Goal: Task Accomplishment & Management: Use online tool/utility

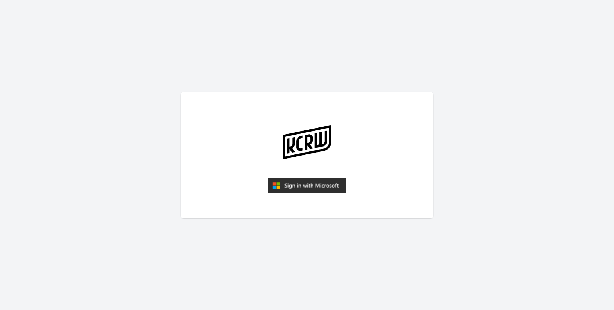
click at [324, 186] on img "submit" at bounding box center [307, 185] width 78 height 15
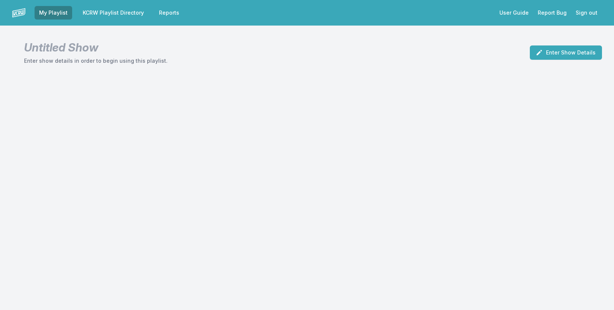
click at [126, 12] on link "KCRW Playlist Directory" at bounding box center [113, 13] width 70 height 14
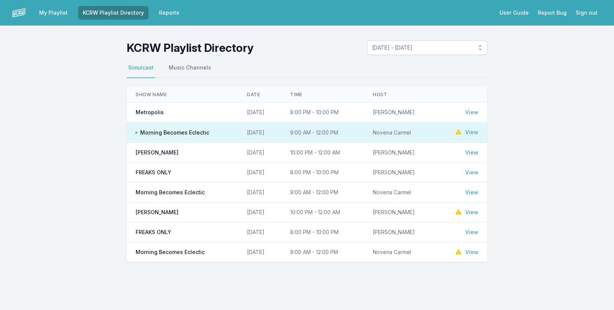
click at [475, 131] on link "View" at bounding box center [471, 133] width 13 height 8
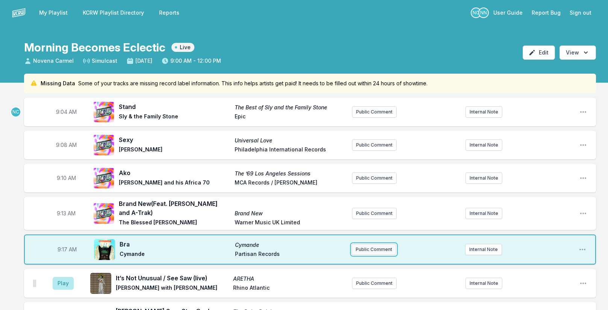
click at [381, 247] on button "Public Comment" at bounding box center [373, 249] width 45 height 11
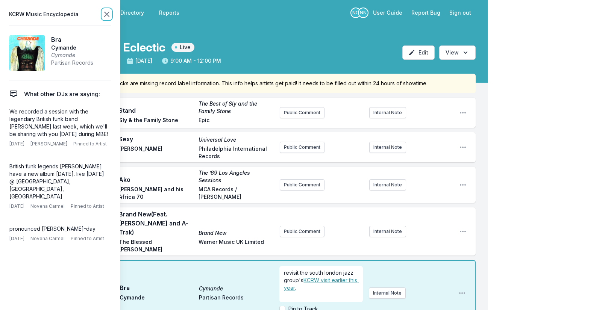
click at [108, 11] on icon at bounding box center [106, 14] width 9 height 9
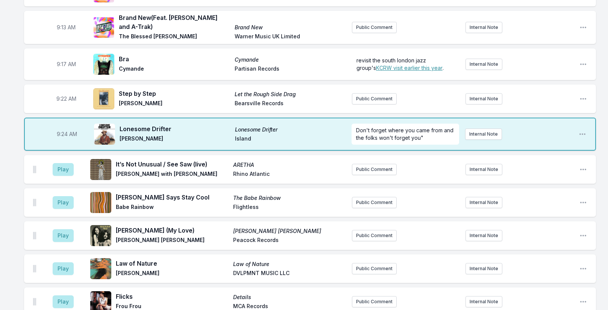
scroll to position [188, 0]
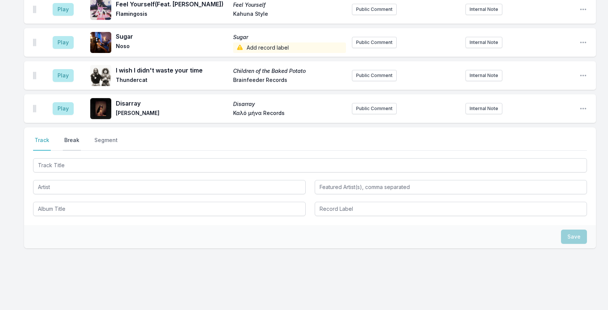
click at [73, 136] on button "Break" at bounding box center [72, 143] width 18 height 14
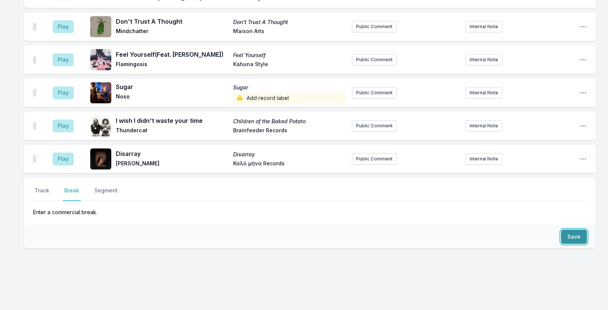
click at [578, 230] on button "Save" at bounding box center [574, 237] width 26 height 14
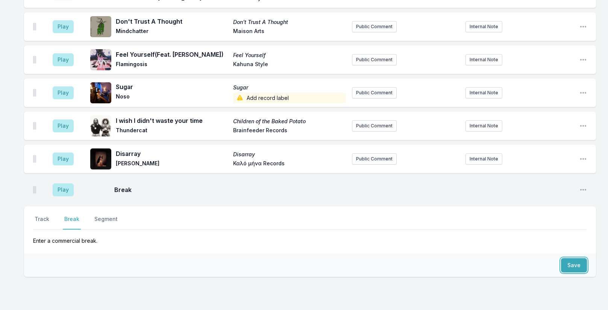
scroll to position [1414, 0]
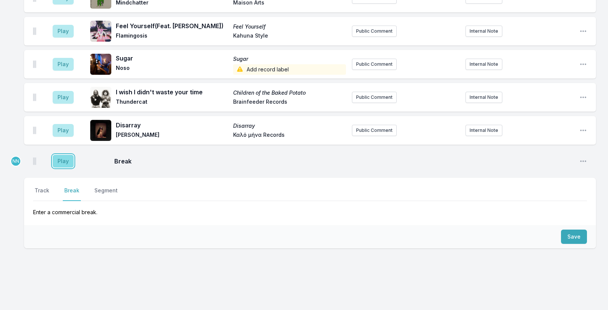
click at [68, 155] on button "Play" at bounding box center [63, 161] width 21 height 13
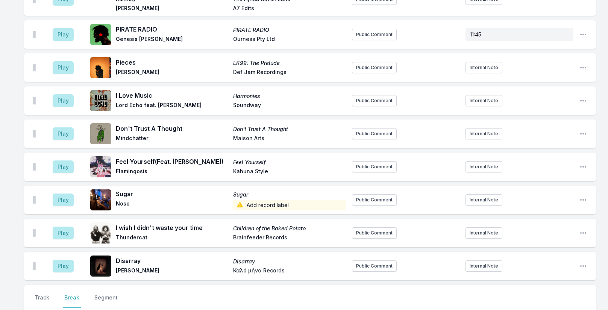
scroll to position [1376, 0]
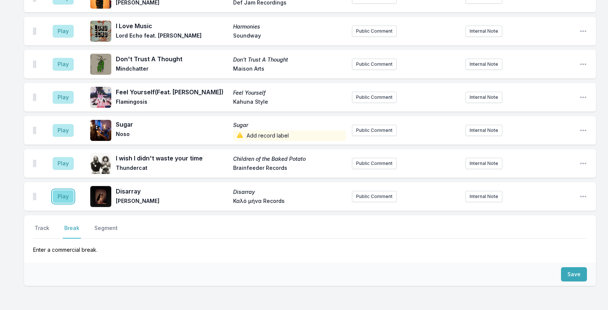
click at [59, 190] on button "Play" at bounding box center [63, 196] width 21 height 13
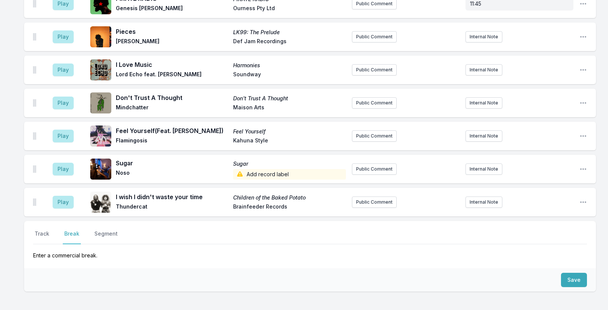
scroll to position [1414, 0]
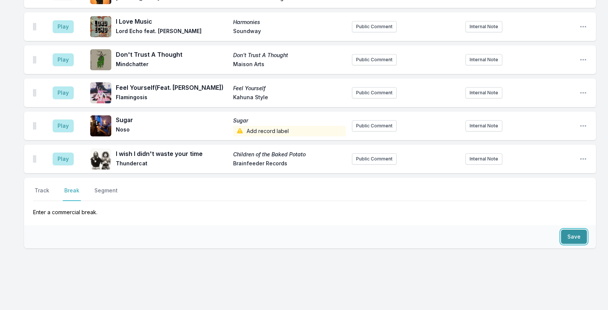
click at [564, 230] on button "Save" at bounding box center [574, 237] width 26 height 14
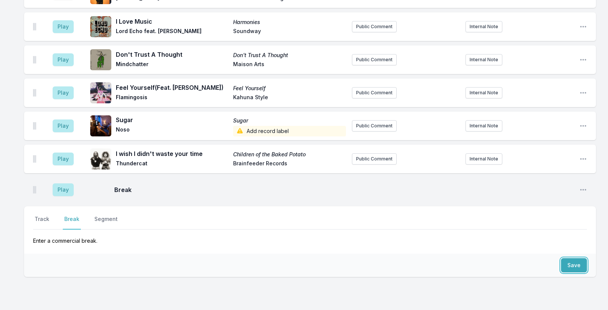
scroll to position [1443, 0]
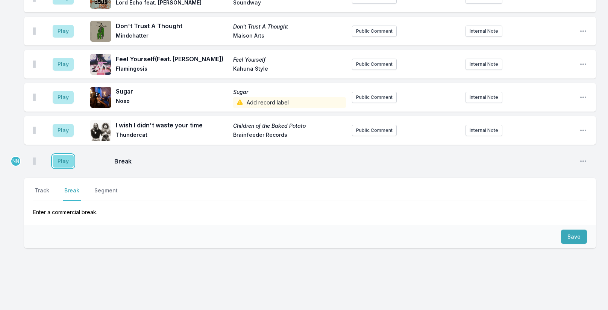
click at [58, 156] on button "Play" at bounding box center [63, 161] width 21 height 13
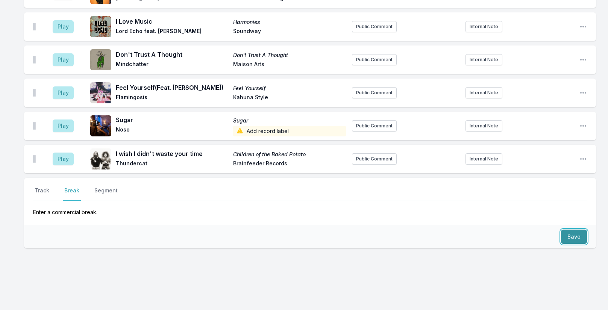
click at [568, 230] on button "Save" at bounding box center [574, 237] width 26 height 14
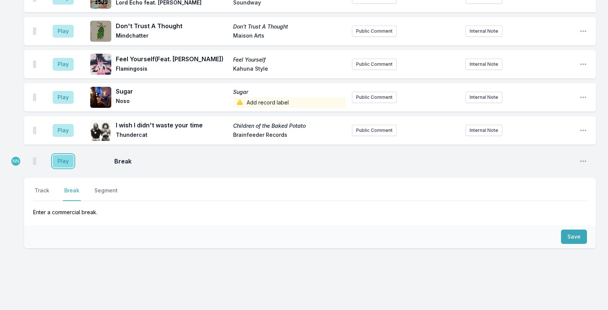
click at [61, 155] on button "Play" at bounding box center [63, 161] width 21 height 13
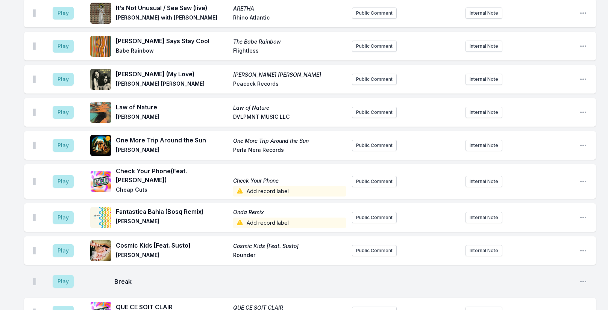
scroll to position [306, 0]
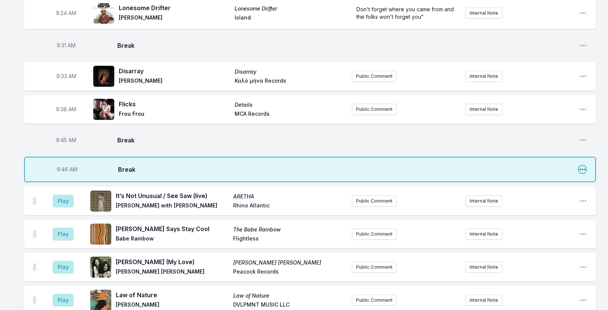
click at [581, 170] on icon "Open playlist item options" at bounding box center [582, 170] width 8 height 8
click at [545, 197] on button "Delete Entry" at bounding box center [544, 198] width 84 height 14
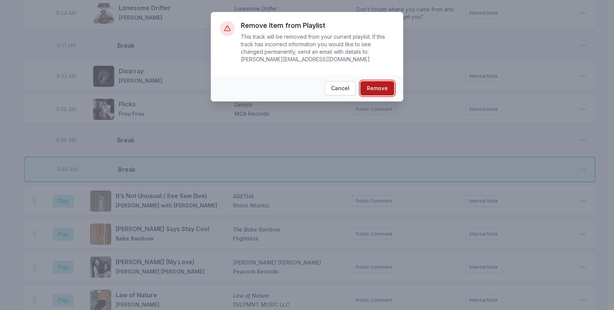
click at [384, 84] on button "Remove" at bounding box center [377, 88] width 34 height 14
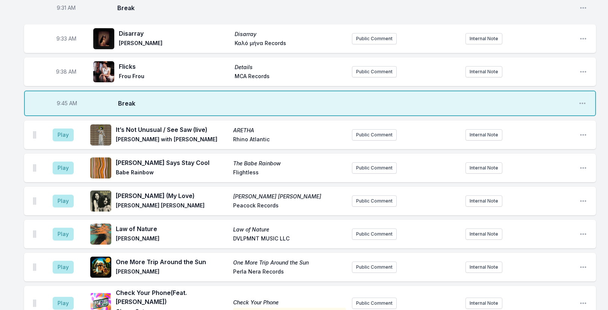
scroll to position [516, 0]
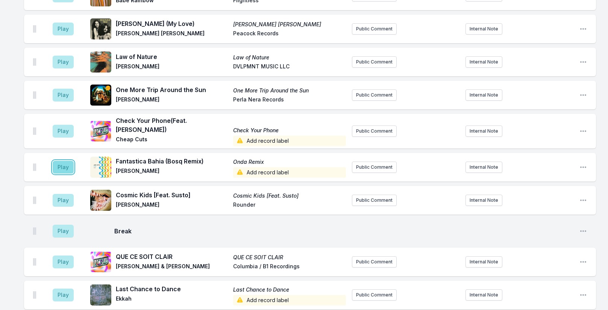
click at [63, 161] on button "Play" at bounding box center [63, 167] width 21 height 13
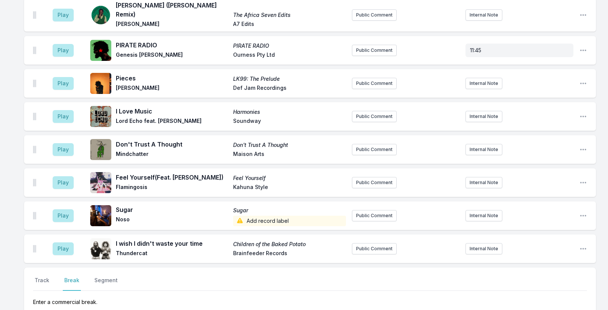
scroll to position [1443, 0]
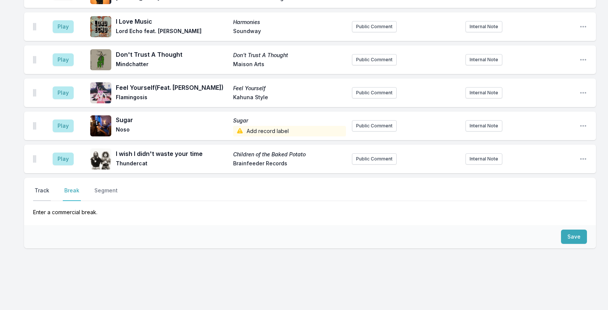
click at [39, 187] on button "Track" at bounding box center [42, 194] width 18 height 14
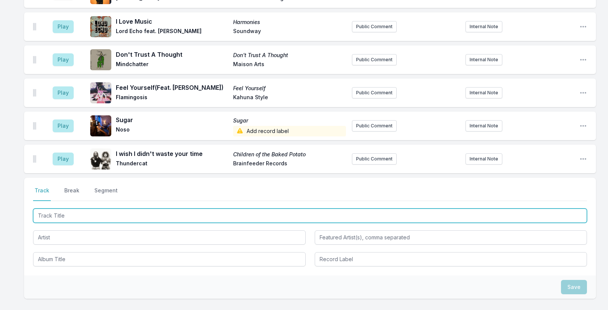
click at [81, 209] on input "Track Title" at bounding box center [310, 216] width 554 height 14
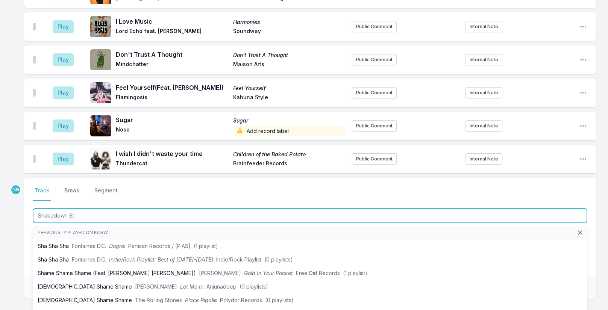
type input "Shakedown Str"
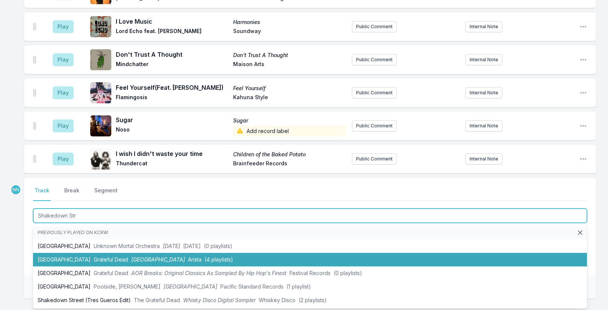
click at [94, 256] on span "Grateful Dead" at bounding box center [111, 259] width 35 height 6
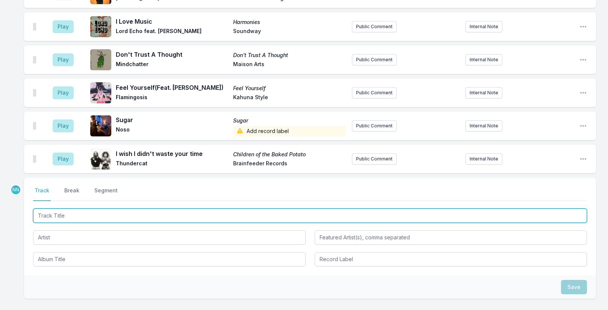
scroll to position [1476, 0]
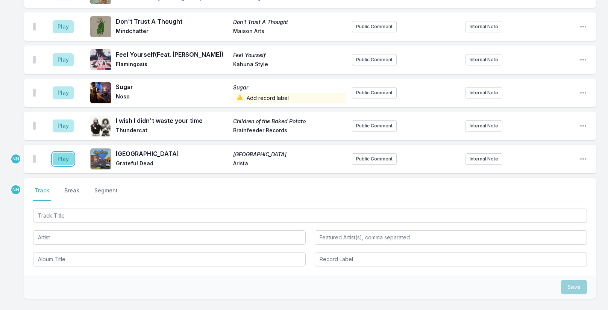
click at [66, 153] on button "Play" at bounding box center [63, 159] width 21 height 13
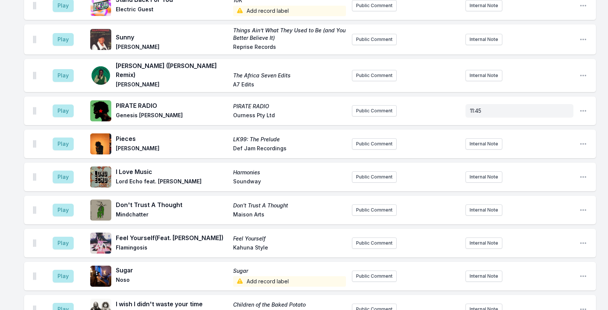
scroll to position [1513, 0]
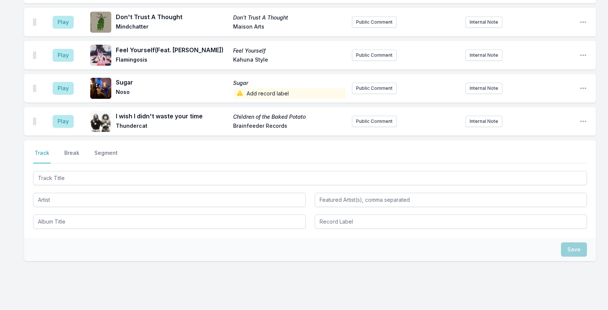
click at [70, 140] on div "Select a tab Track Break Segment Track Break Segment" at bounding box center [310, 189] width 572 height 98
click at [72, 149] on button "Break" at bounding box center [72, 156] width 18 height 14
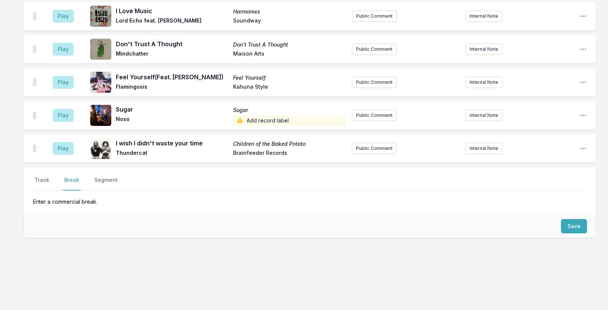
scroll to position [1476, 0]
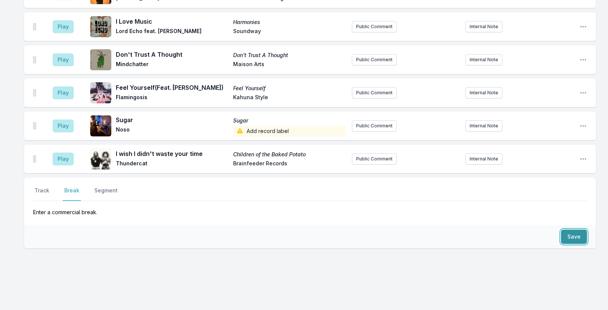
click at [578, 230] on button "Save" at bounding box center [574, 237] width 26 height 14
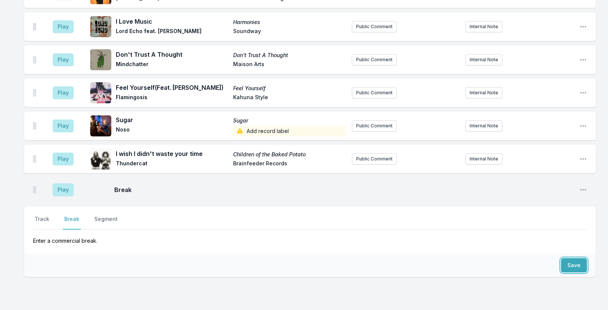
scroll to position [1504, 0]
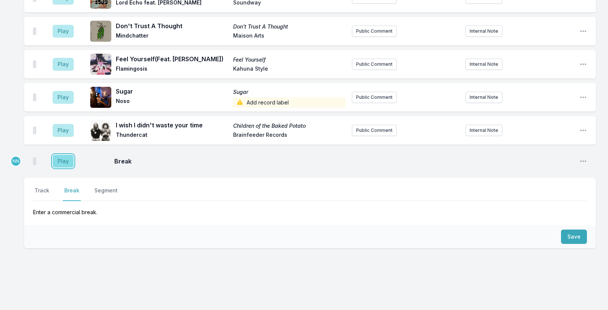
click at [59, 155] on button "Play" at bounding box center [63, 161] width 21 height 13
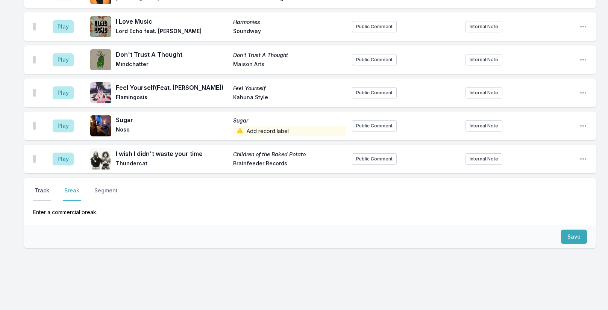
click at [45, 187] on button "Track" at bounding box center [42, 194] width 18 height 14
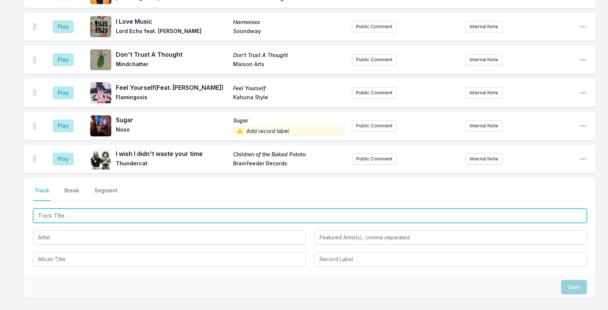
click at [76, 209] on input "Track Title" at bounding box center [310, 216] width 554 height 14
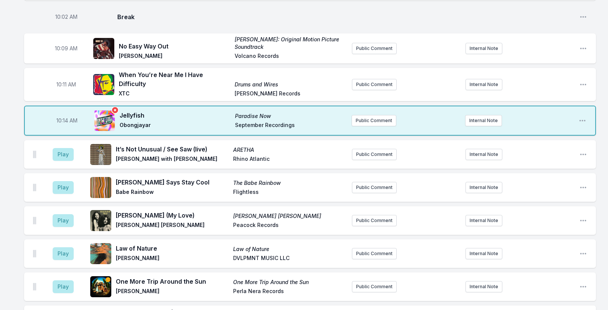
scroll to position [788, 0]
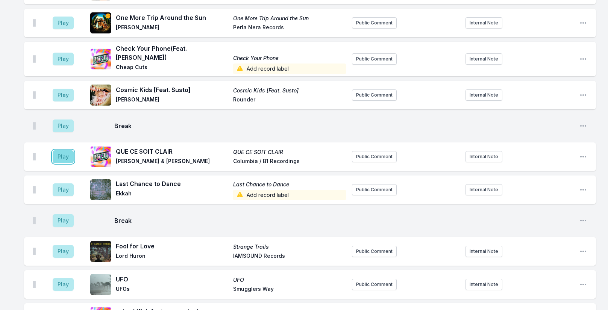
click at [64, 151] on button "Play" at bounding box center [63, 156] width 21 height 13
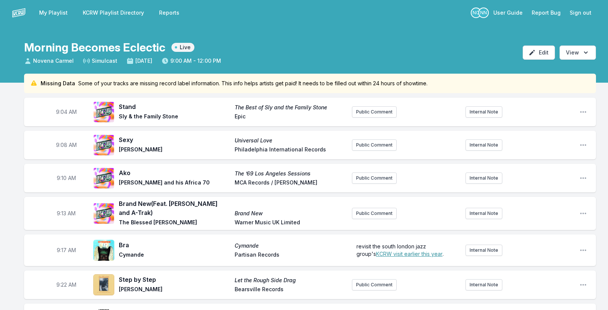
scroll to position [1166, 0]
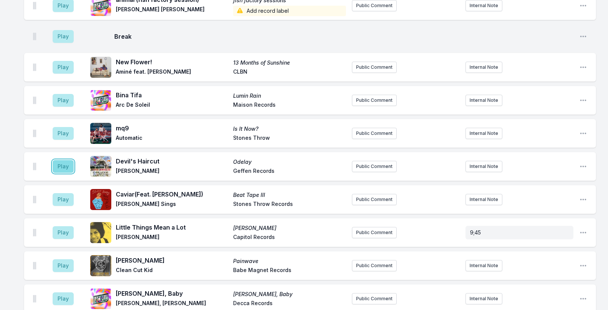
click at [62, 162] on button "Play" at bounding box center [63, 166] width 21 height 13
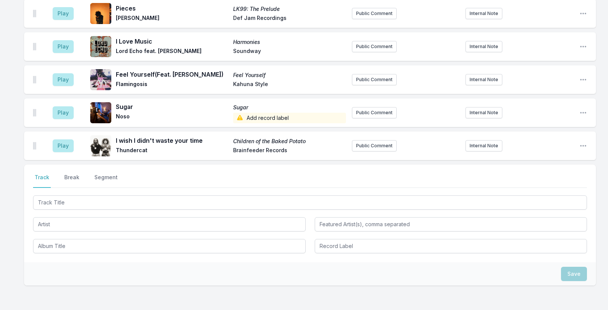
scroll to position [1693, 0]
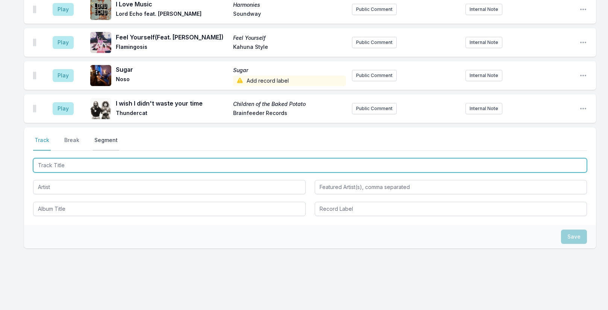
drag, startPoint x: 77, startPoint y: 156, endPoint x: 94, endPoint y: 139, distance: 23.9
click at [77, 158] on input "Track Title" at bounding box center [310, 165] width 554 height 14
type input "Half Asleep"
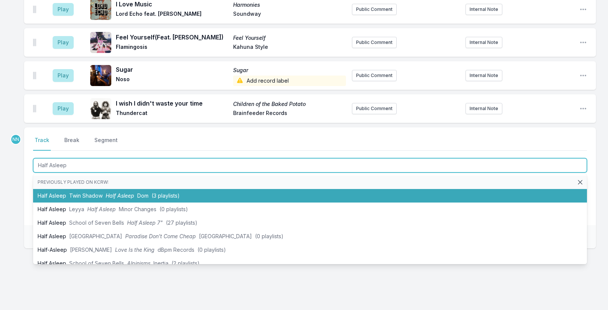
click at [78, 192] on span "Twin Shadow" at bounding box center [85, 195] width 33 height 6
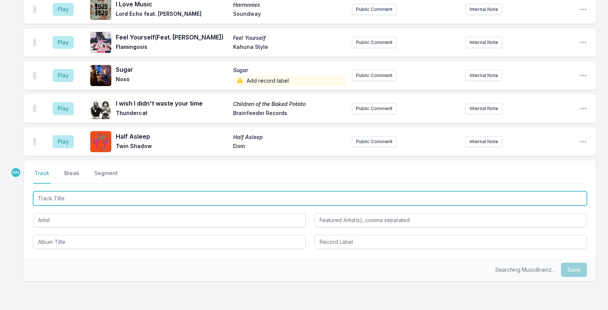
scroll to position [1726, 0]
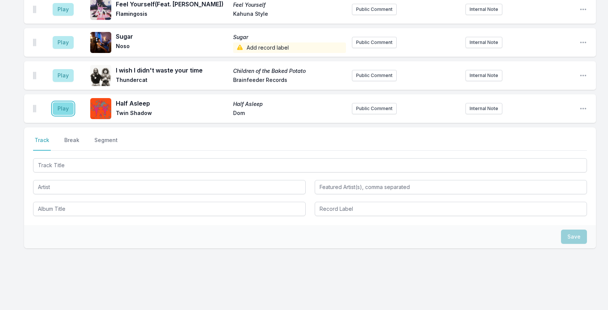
click at [62, 102] on button "Play" at bounding box center [63, 108] width 21 height 13
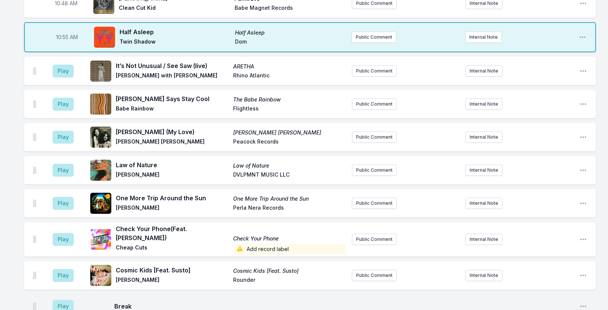
scroll to position [787, 0]
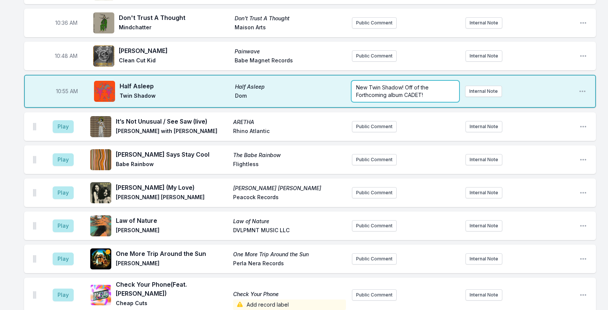
click at [439, 93] on p "New Twin Shadow! Off of the Forthcoming album CADET!" at bounding box center [405, 91] width 98 height 15
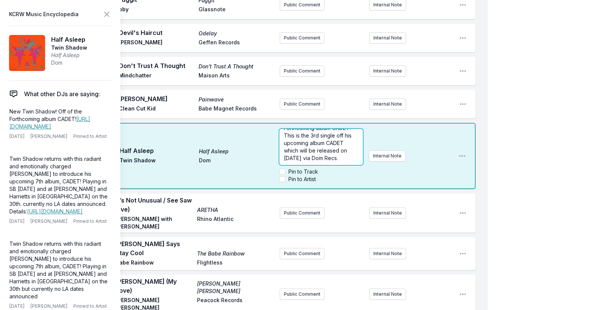
scroll to position [0, 0]
drag, startPoint x: 333, startPoint y: 123, endPoint x: 227, endPoint y: 126, distance: 106.0
click at [227, 126] on div "10:55 AM Half Asleep Half Asleep Twin Shadow Dom New Twin Shadow! Off of the Fo…" at bounding box center [249, 156] width 451 height 66
click at [318, 131] on span "Off of the Forthcoming album CADET! This is the 3rd single off his upcoming alb…" at bounding box center [321, 139] width 74 height 44
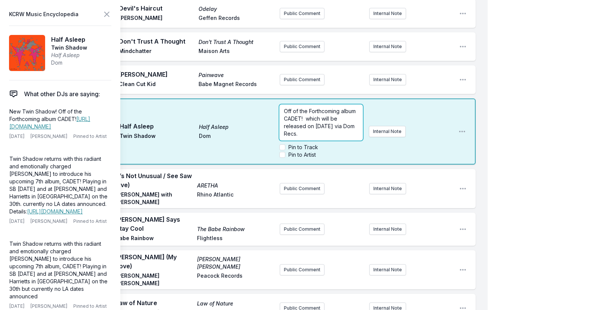
scroll to position [824, 0]
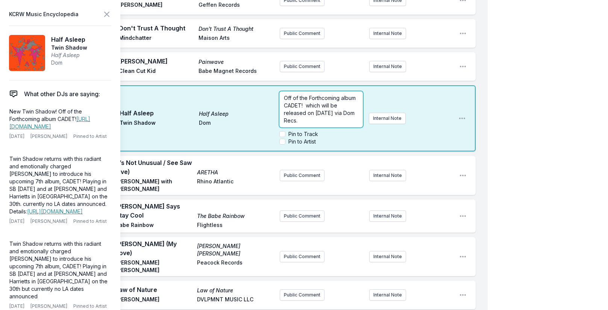
click at [325, 110] on p "Off of the Forthcoming album CADET! which will be released on [DATE] via Dom Re…" at bounding box center [321, 109] width 74 height 30
click at [328, 107] on p "Off of the Forthcoming album CADET! which will be released on [DATE] via Dom Re…" at bounding box center [321, 109] width 74 height 30
click at [372, 105] on div "Off of the Forthcoming album CADET! which will be released on [DATE] via Dom Re…" at bounding box center [365, 118] width 173 height 60
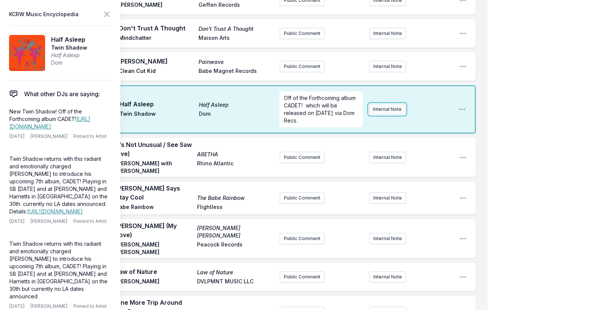
click at [377, 104] on button "Internal Note" at bounding box center [387, 109] width 37 height 11
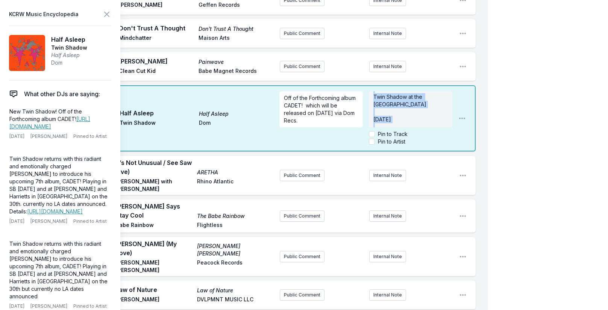
scroll to position [0, 0]
drag, startPoint x: 410, startPoint y: 98, endPoint x: 347, endPoint y: 62, distance: 72.6
click at [534, 111] on div "My Playlist KCRW Playlist Directory Reports NC NN User Guide Report Bug Sign ou…" at bounding box center [304, 273] width 608 height 2195
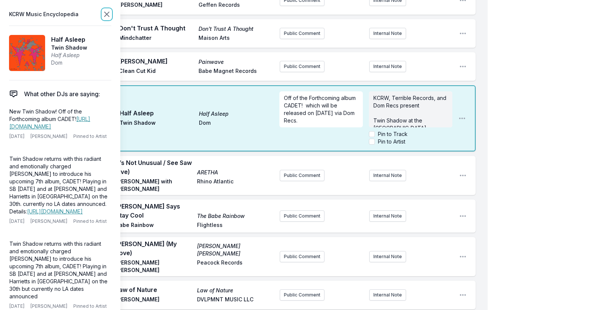
click at [108, 16] on icon at bounding box center [106, 14] width 5 height 5
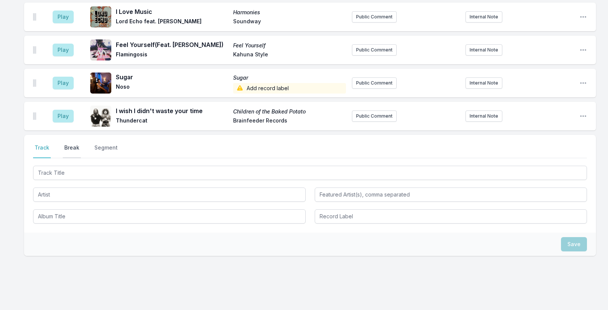
click at [71, 144] on button "Break" at bounding box center [72, 151] width 18 height 14
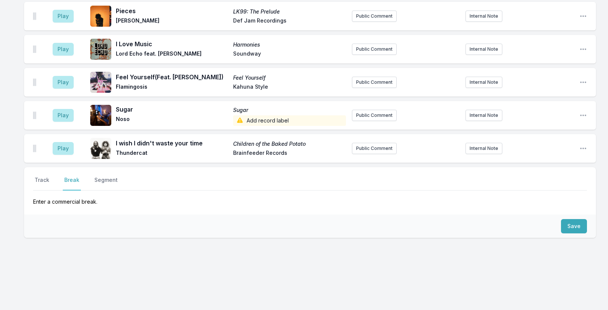
scroll to position [1761, 0]
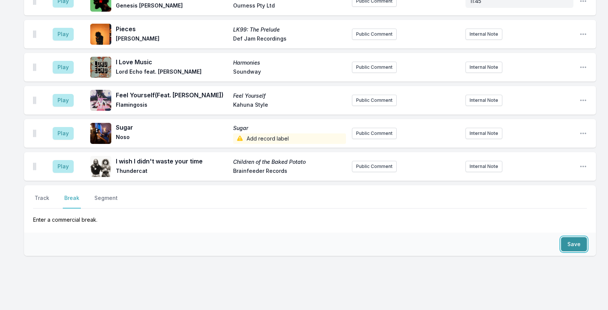
click at [570, 237] on button "Save" at bounding box center [574, 244] width 26 height 14
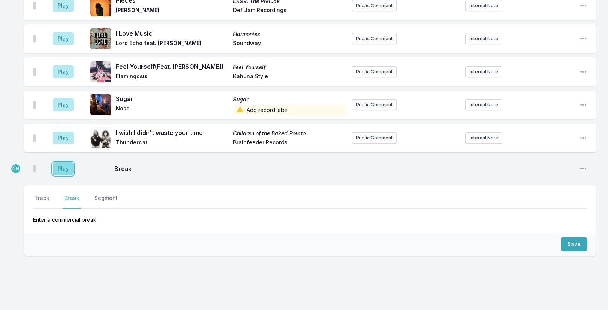
click at [62, 162] on button "Play" at bounding box center [63, 168] width 21 height 13
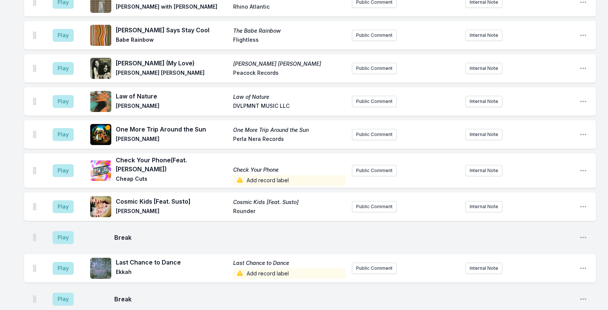
scroll to position [1113, 0]
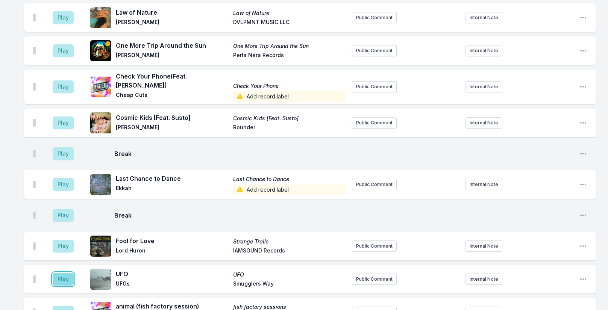
click at [64, 273] on button "Play" at bounding box center [63, 279] width 21 height 13
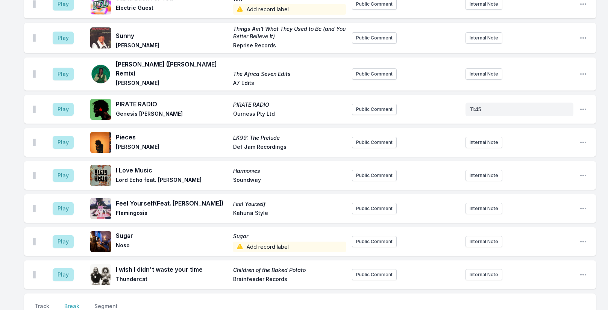
scroll to position [1856, 0]
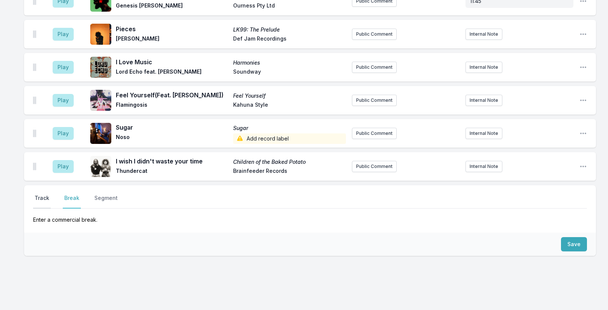
click at [40, 194] on button "Track" at bounding box center [42, 201] width 18 height 14
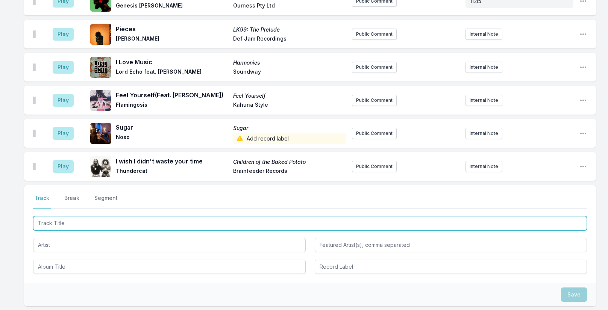
click at [68, 216] on input "Track Title" at bounding box center [310, 223] width 554 height 14
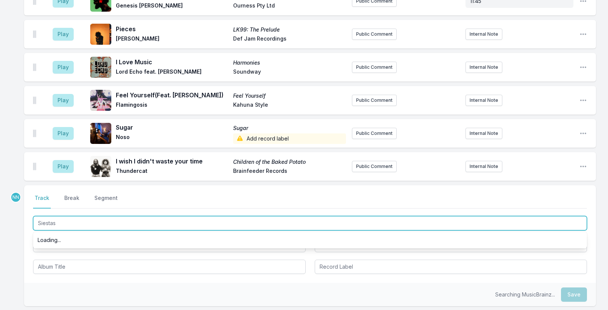
type input "Siestas A"
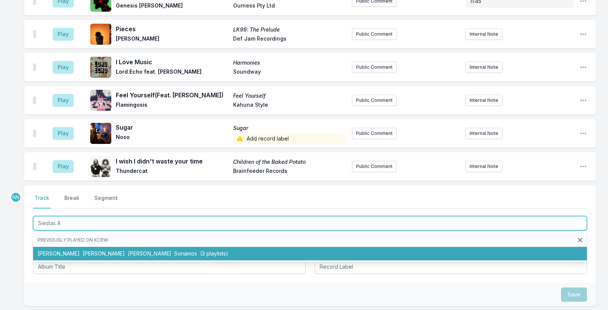
click at [99, 247] on li "Siestas [PERSON_NAME] (3 playlists)" at bounding box center [310, 254] width 554 height 14
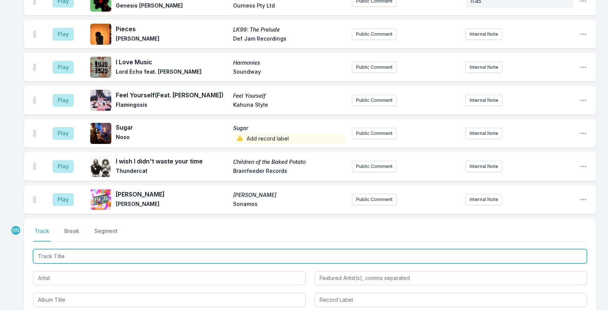
scroll to position [1889, 0]
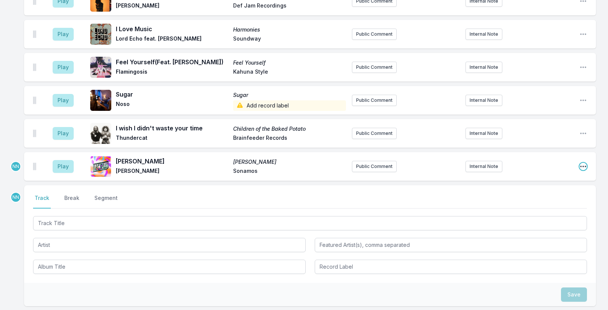
click at [579, 163] on icon "Open playlist item options" at bounding box center [583, 167] width 8 height 8
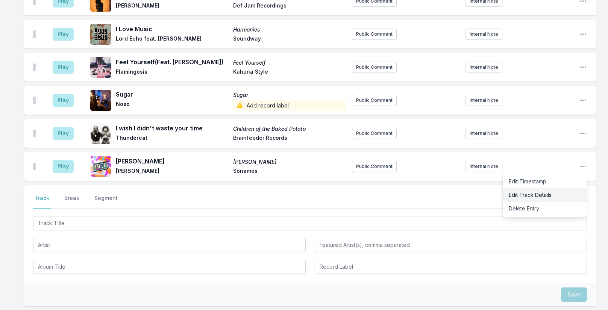
click at [557, 188] on button "Edit Track Details" at bounding box center [544, 195] width 84 height 14
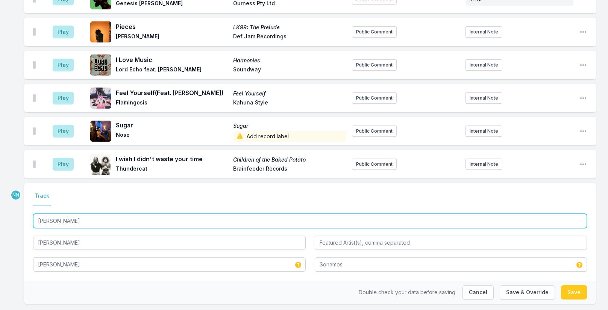
drag, startPoint x: 72, startPoint y: 202, endPoint x: 4, endPoint y: 197, distance: 68.2
paste input "ahí"
type input "Siestas ahí"
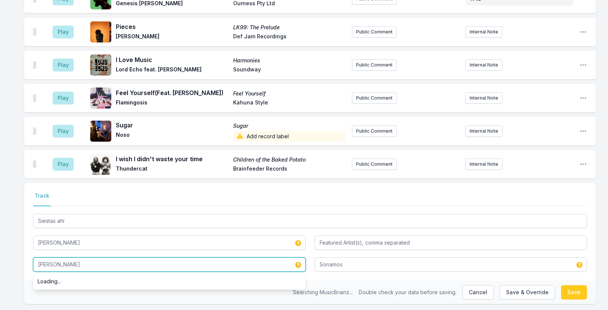
drag, startPoint x: 76, startPoint y: 247, endPoint x: 14, endPoint y: 245, distance: 62.0
paste input "ahí"
type input "Siestas ahí"
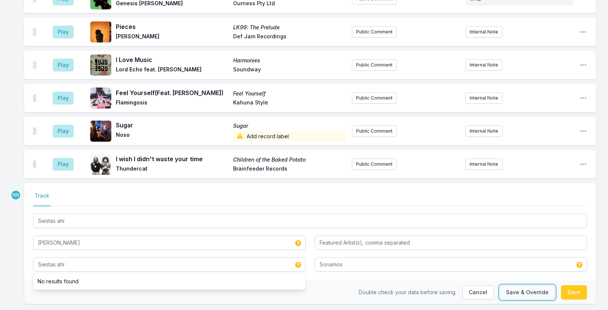
click at [540, 285] on button "Save & Override" at bounding box center [526, 292] width 55 height 14
type input "[PERSON_NAME]"
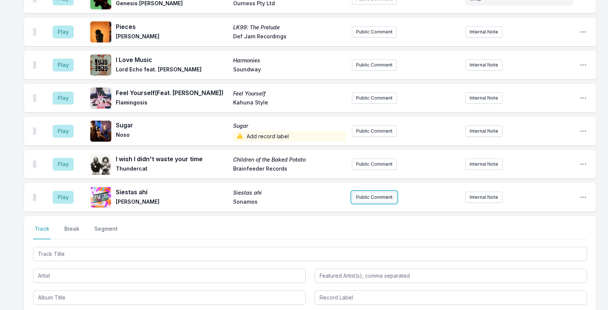
click at [370, 192] on button "Public Comment" at bounding box center [374, 197] width 45 height 11
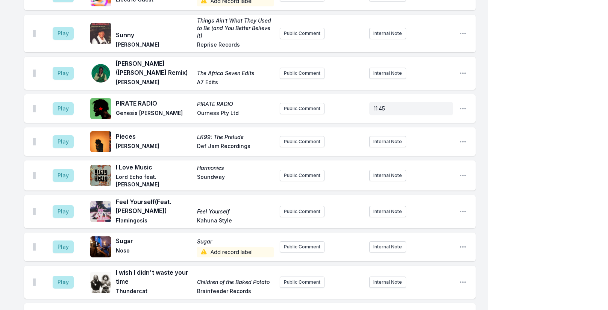
scroll to position [1887, 0]
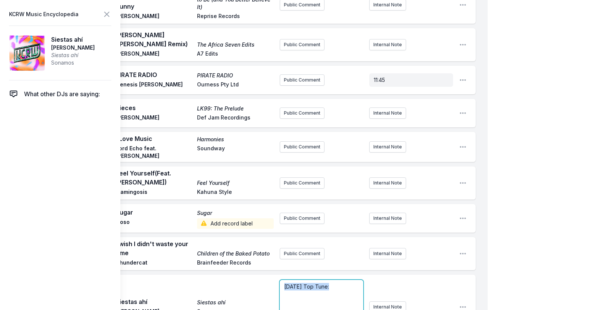
drag, startPoint x: 284, startPoint y: 247, endPoint x: 330, endPoint y: 242, distance: 45.3
click at [330, 280] on div "[DATE] Top Tune:" at bounding box center [322, 298] width 84 height 36
click at [340, 283] on p "﻿ [DATE] Top Tune :" at bounding box center [321, 287] width 75 height 8
click at [345, 283] on p "﻿ [DATE] Top Tune :" at bounding box center [321, 287] width 75 height 8
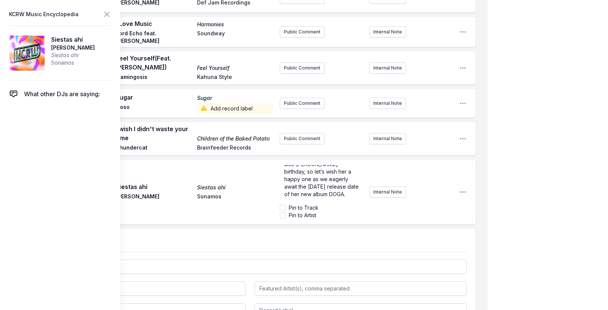
click at [106, 12] on icon at bounding box center [106, 14] width 9 height 9
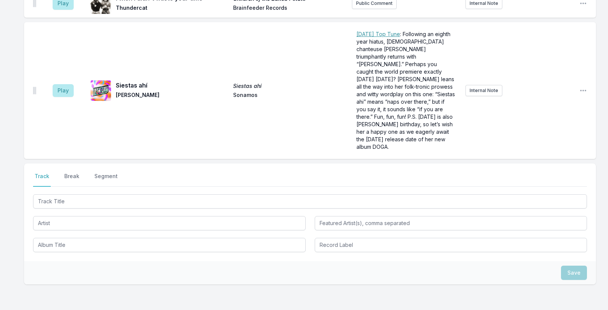
scroll to position [2033, 0]
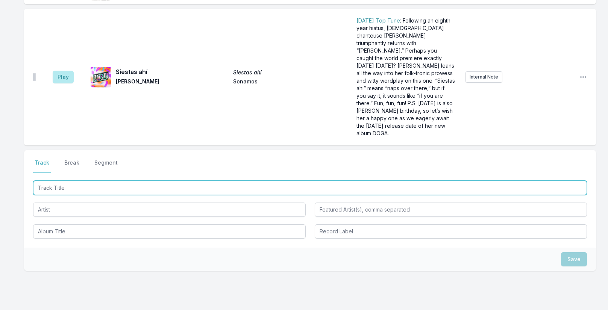
click at [79, 181] on input "Track Title" at bounding box center [310, 188] width 554 height 14
drag, startPoint x: 43, startPoint y: 153, endPoint x: 33, endPoint y: 153, distance: 9.8
click at [33, 181] on input "LA Jazz Song" at bounding box center [310, 188] width 554 height 14
type input "L.A. Jazz Song"
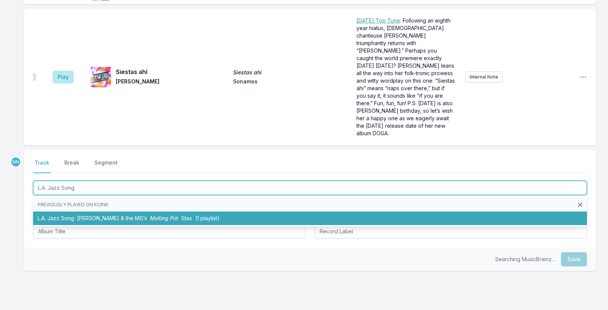
drag, startPoint x: 78, startPoint y: 180, endPoint x: 73, endPoint y: 186, distance: 7.7
click at [77, 212] on li "L.A. Jazz Song [PERSON_NAME] & the MG’s Melting Pot Stax (1 playlist)" at bounding box center [310, 219] width 554 height 14
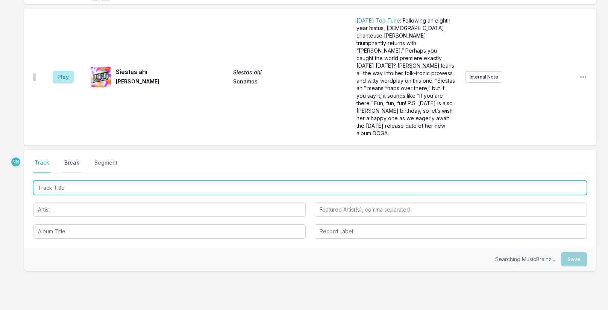
scroll to position [2066, 0]
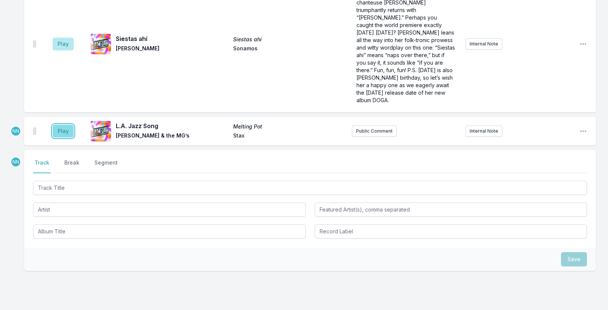
click at [62, 125] on button "Play" at bounding box center [63, 131] width 21 height 13
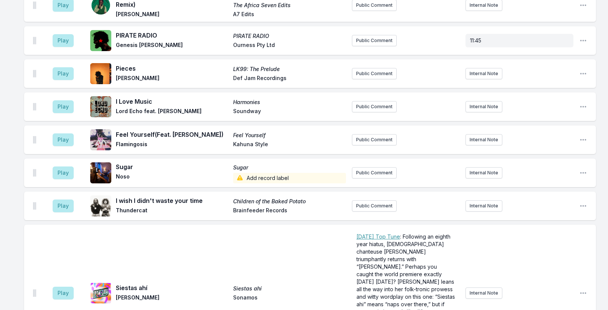
scroll to position [1953, 0]
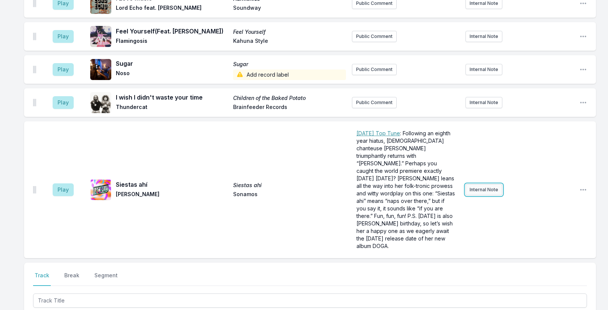
click at [474, 184] on button "Internal Note" at bounding box center [483, 189] width 37 height 11
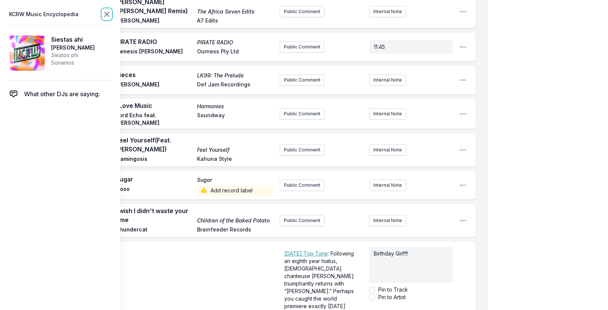
click at [106, 12] on icon at bounding box center [106, 14] width 9 height 9
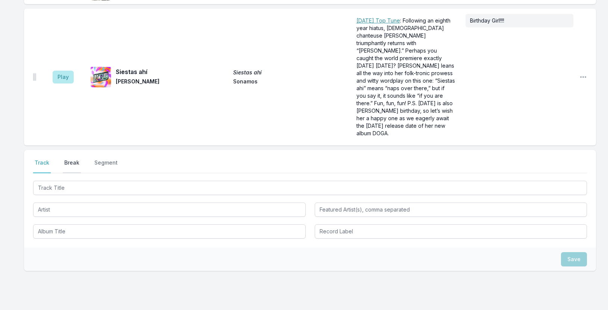
click at [74, 159] on button "Break" at bounding box center [72, 166] width 18 height 14
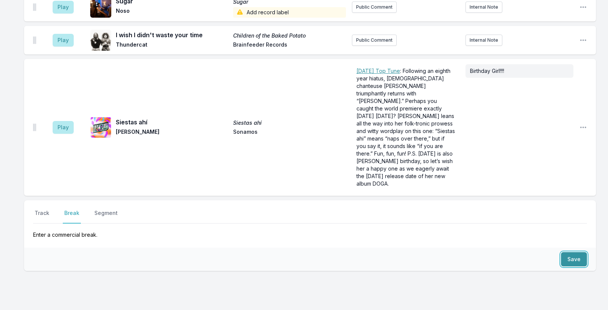
click at [567, 252] on button "Save" at bounding box center [574, 259] width 26 height 14
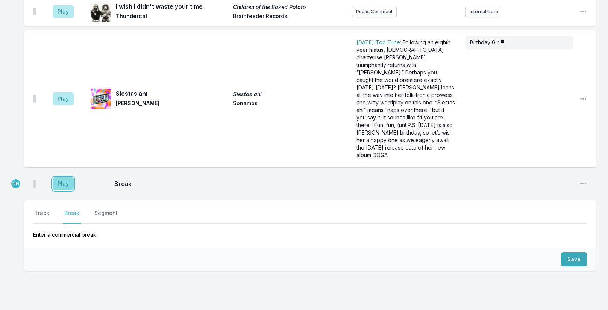
click at [67, 177] on button "Play" at bounding box center [63, 183] width 21 height 13
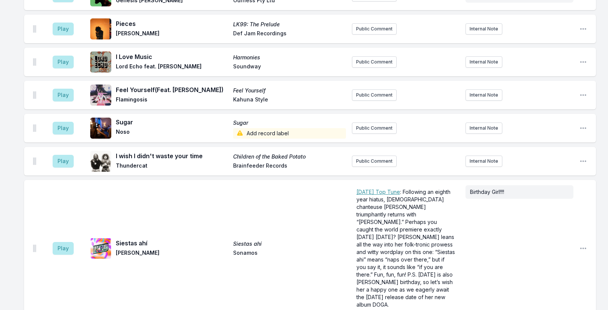
scroll to position [1969, 0]
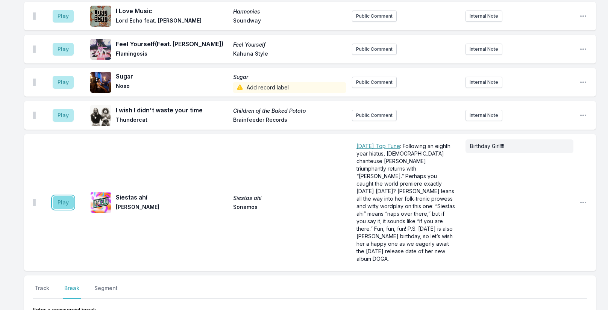
click at [66, 196] on button "Play" at bounding box center [63, 202] width 21 height 13
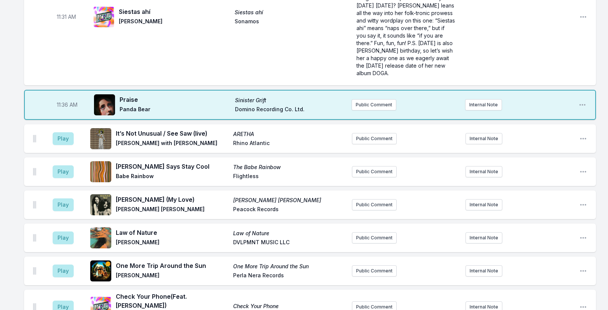
scroll to position [1250, 0]
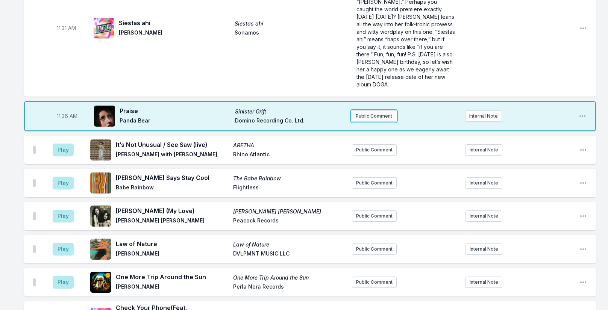
click at [377, 110] on button "Public Comment" at bounding box center [373, 115] width 45 height 11
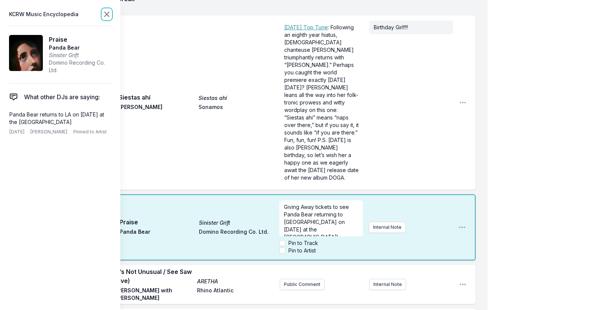
click at [107, 17] on icon at bounding box center [106, 14] width 9 height 9
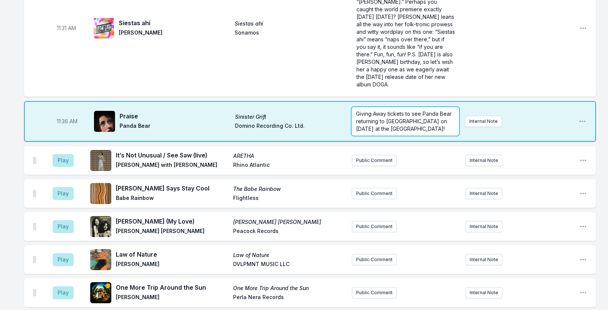
click at [385, 110] on p "Giving Away tickets to see Panda Bear returning to [GEOGRAPHIC_DATA] on [DATE] …" at bounding box center [405, 121] width 98 height 23
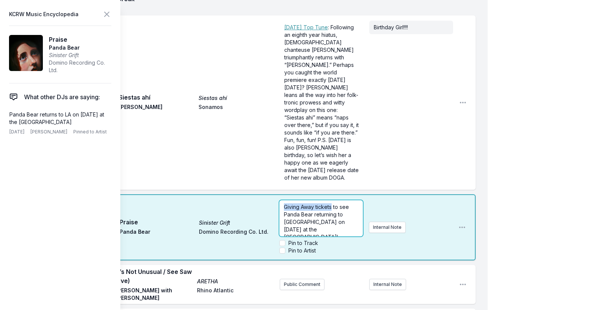
drag, startPoint x: 283, startPoint y: 182, endPoint x: 331, endPoint y: 179, distance: 47.8
click at [331, 200] on div "Giving Away tickets to see Panda Bear returning to [GEOGRAPHIC_DATA] on [DATE] …" at bounding box center [320, 218] width 83 height 36
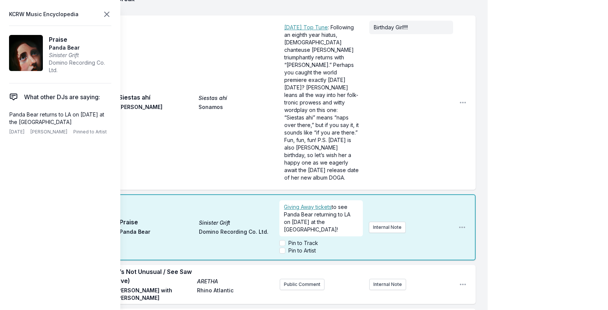
click at [105, 14] on icon at bounding box center [106, 14] width 9 height 9
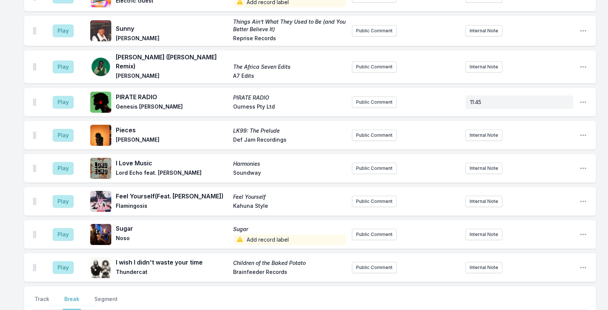
scroll to position [2087, 0]
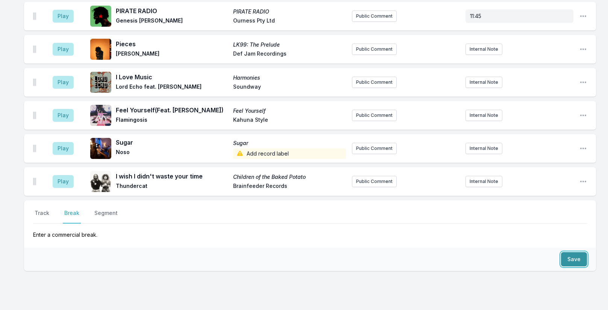
click at [575, 252] on button "Save" at bounding box center [574, 259] width 26 height 14
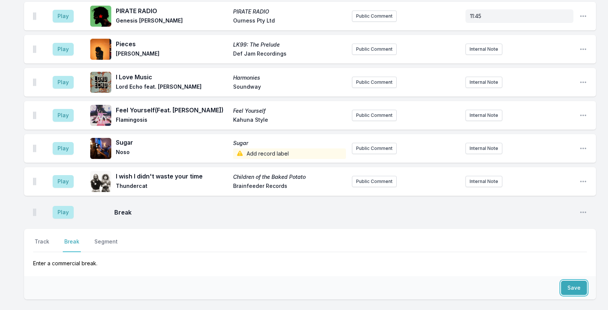
scroll to position [2116, 0]
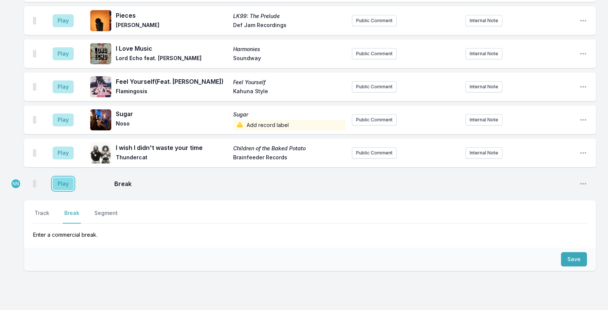
click at [66, 177] on button "Play" at bounding box center [63, 183] width 21 height 13
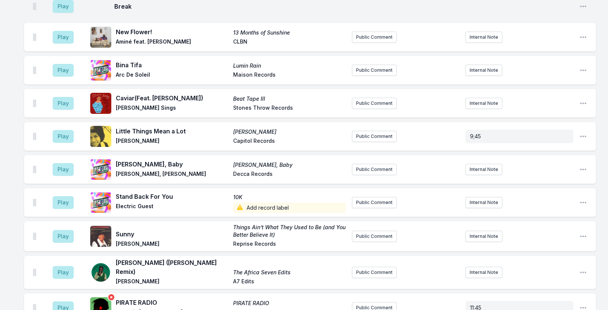
scroll to position [1863, 0]
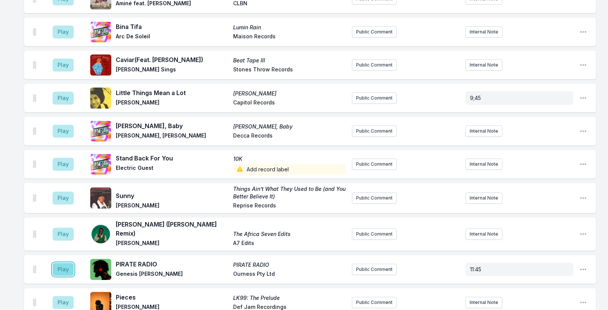
click at [65, 263] on button "Play" at bounding box center [63, 269] width 21 height 13
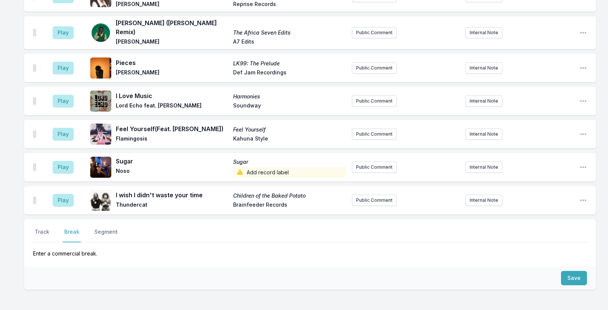
scroll to position [2116, 0]
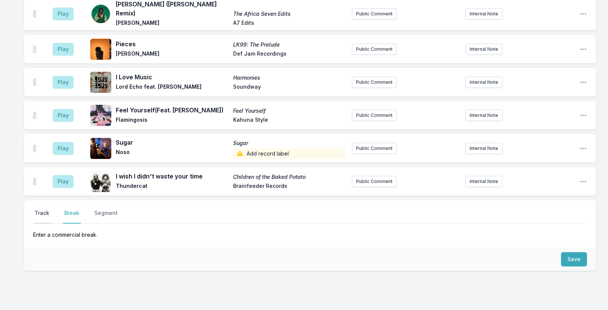
click at [41, 209] on button "Track" at bounding box center [42, 216] width 18 height 14
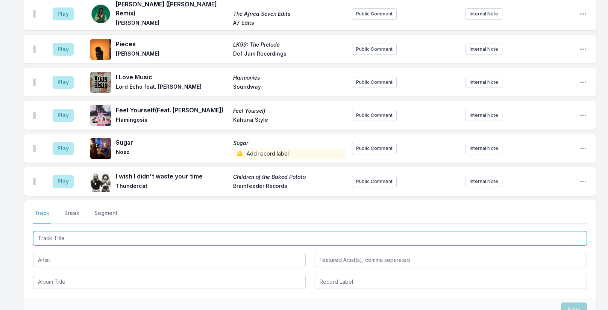
click at [97, 231] on input "Track Title" at bounding box center [310, 238] width 554 height 14
type input "End of Summer"
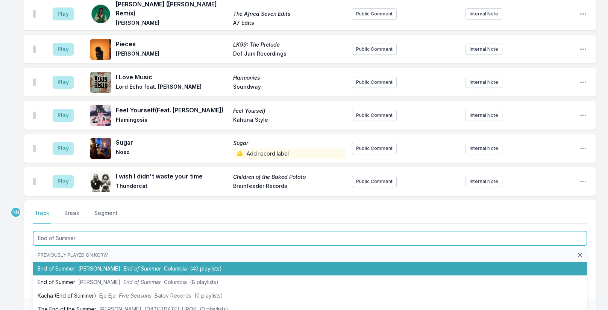
click at [62, 262] on li "End of Summer Tame Impala End of Summer Columbia (40 playlists)" at bounding box center [310, 269] width 554 height 14
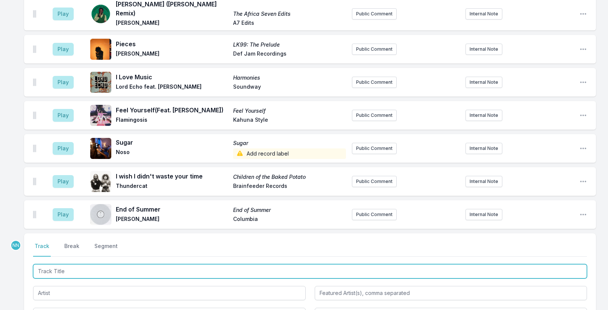
scroll to position [2149, 0]
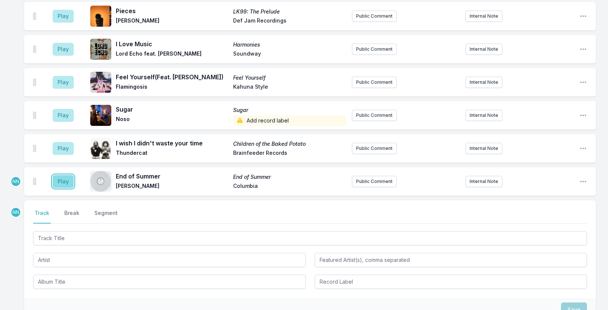
click at [63, 175] on button "Play" at bounding box center [63, 181] width 21 height 13
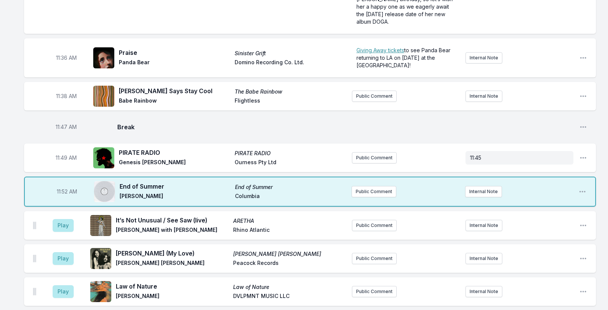
scroll to position [1360, 0]
